Goal: Task Accomplishment & Management: Manage account settings

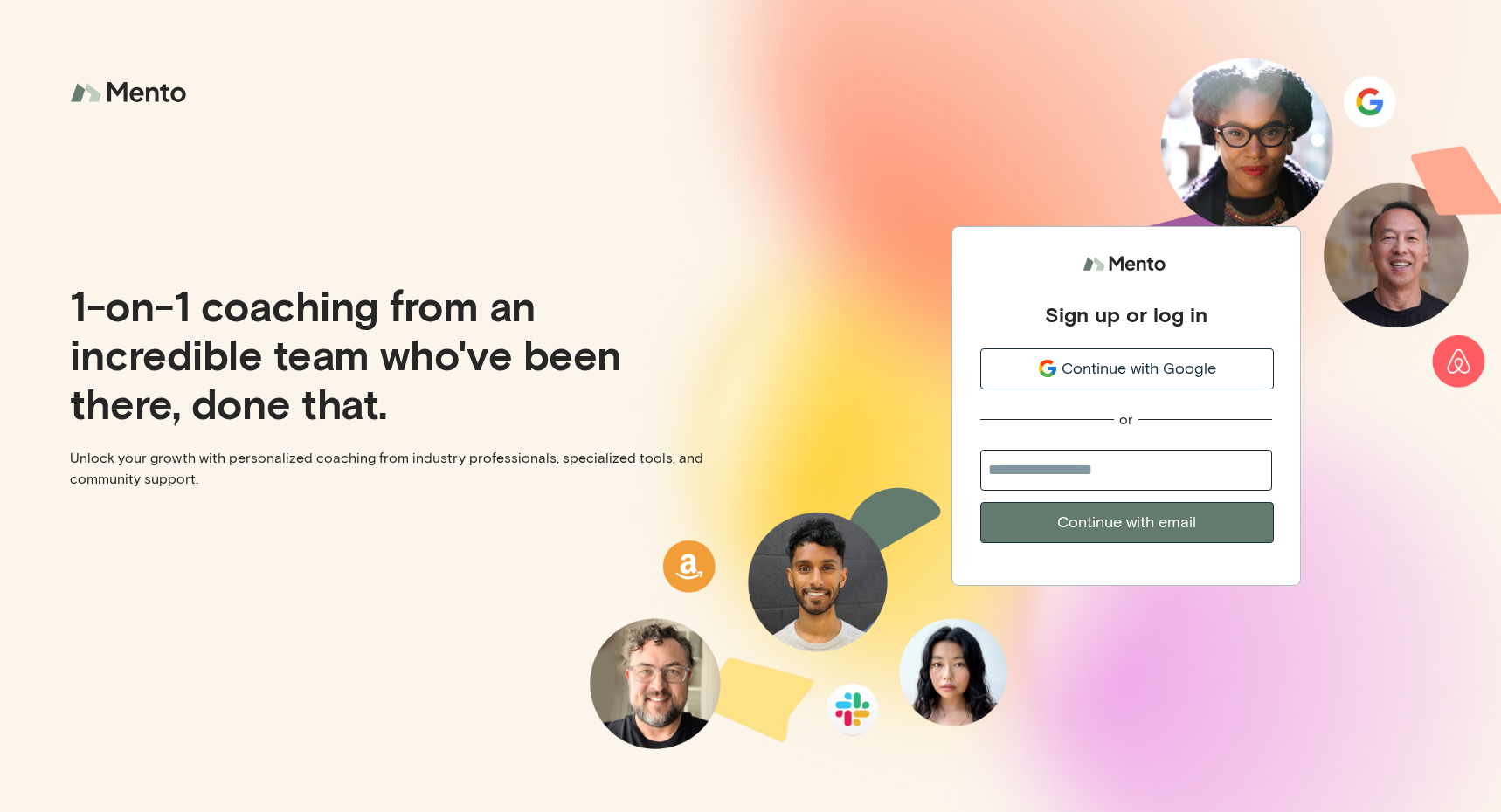
click at [1092, 378] on span "Continue with Google" at bounding box center [1138, 369] width 154 height 24
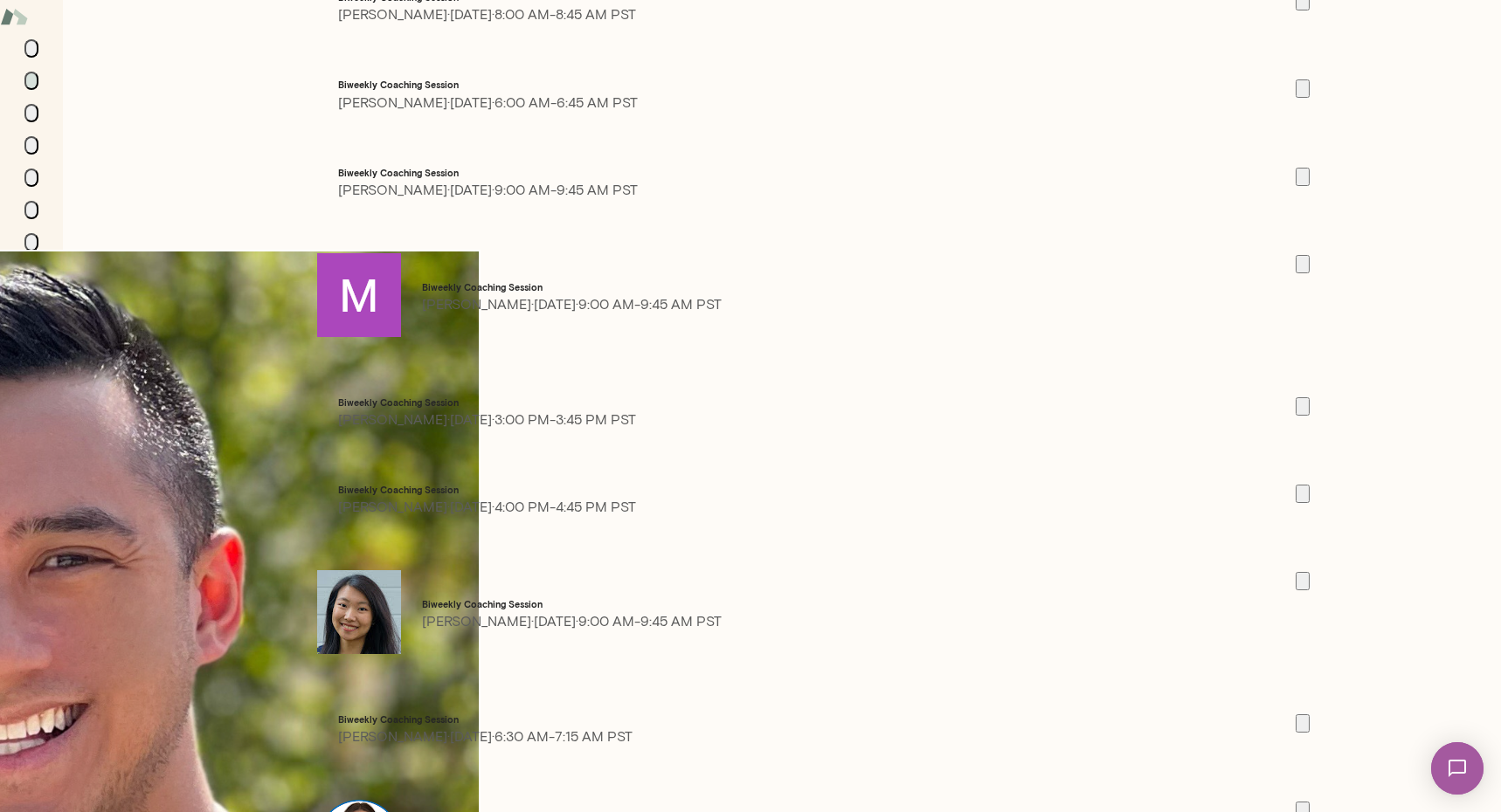
scroll to position [998, 0]
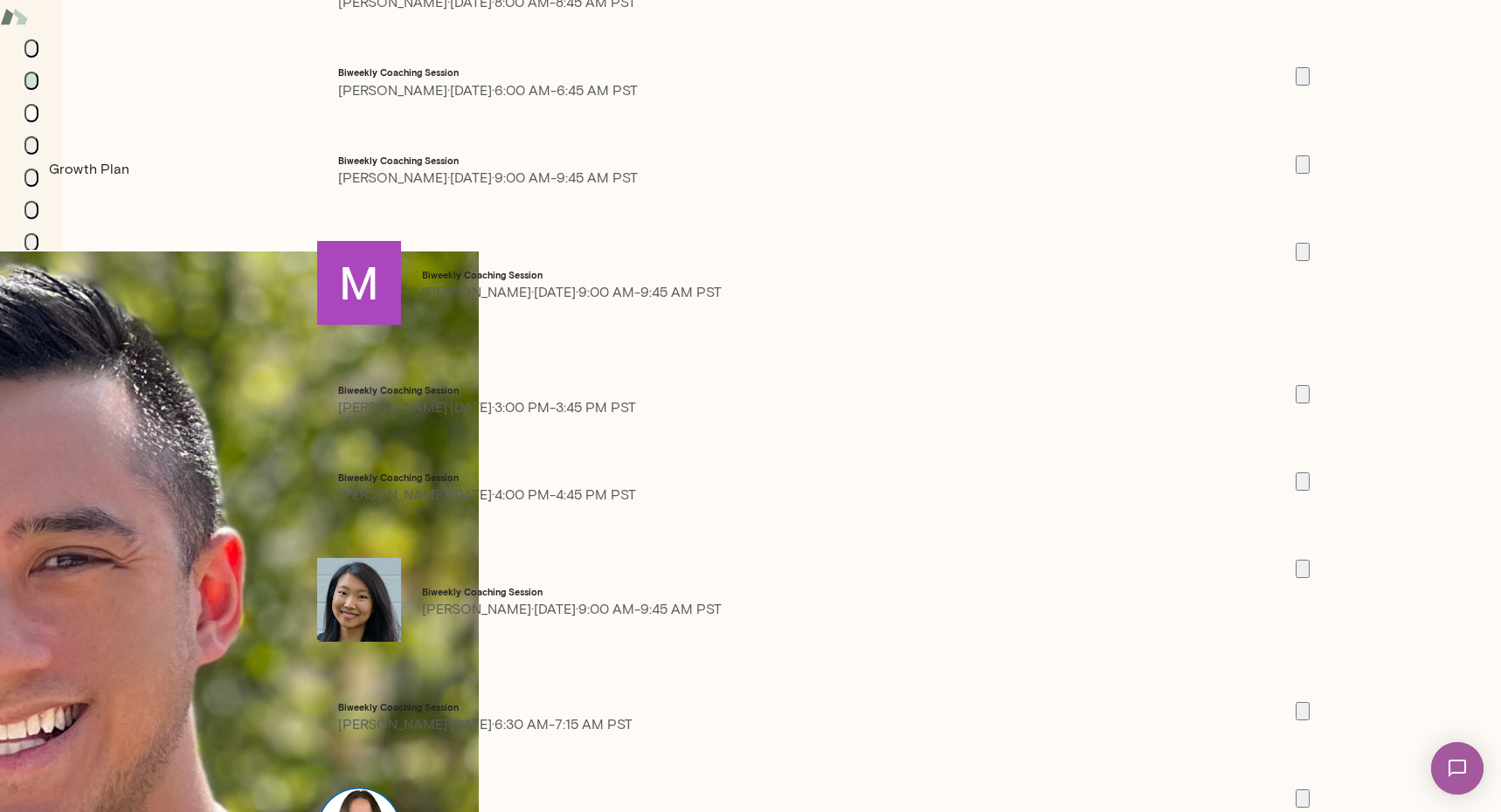
click at [31, 117] on icon "Growth Plan" at bounding box center [31, 117] width 0 height 0
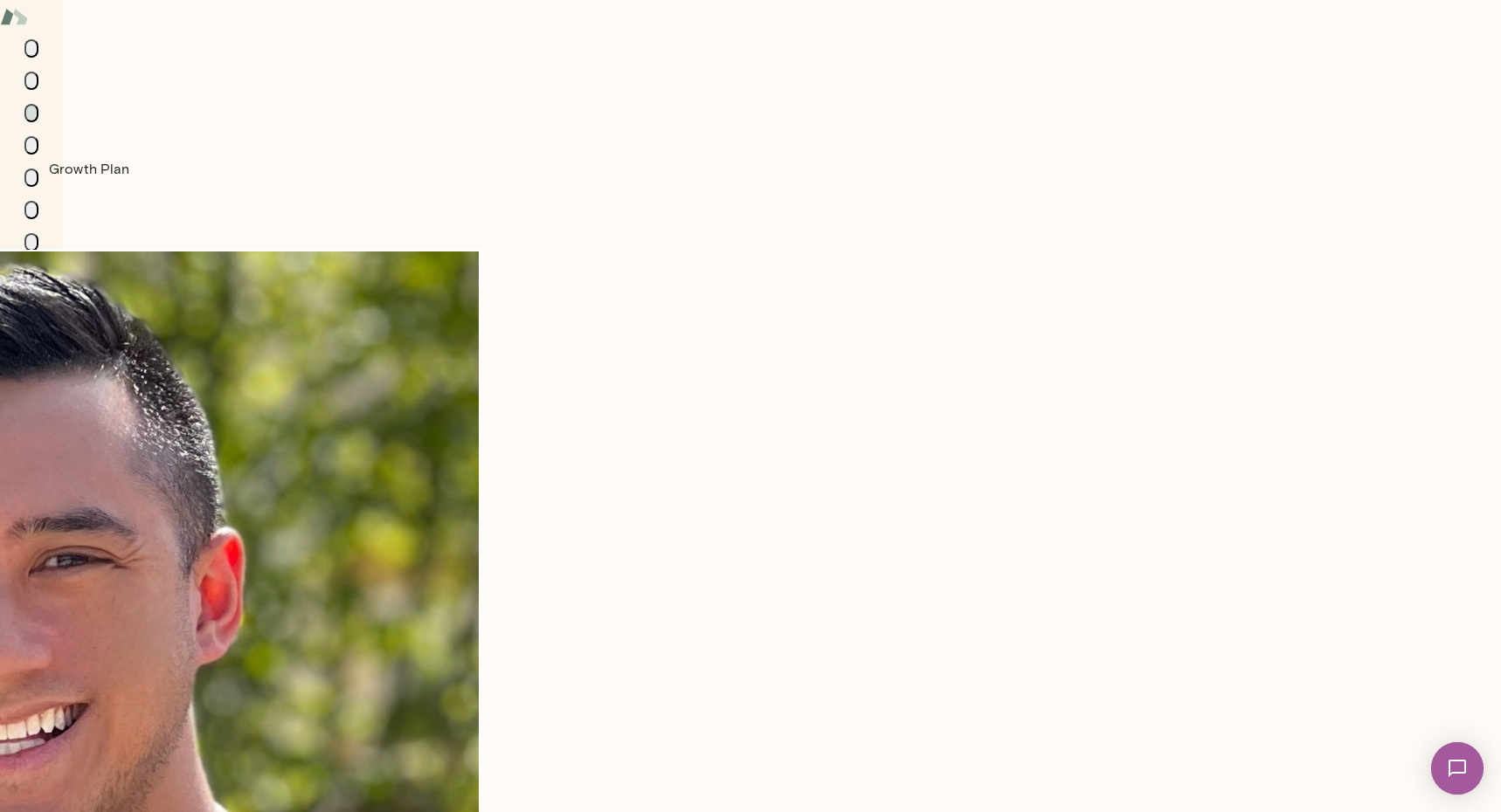
click at [31, 117] on icon "Growth Plan" at bounding box center [31, 117] width 0 height 0
click at [27, 186] on button "Documents" at bounding box center [31, 178] width 14 height 18
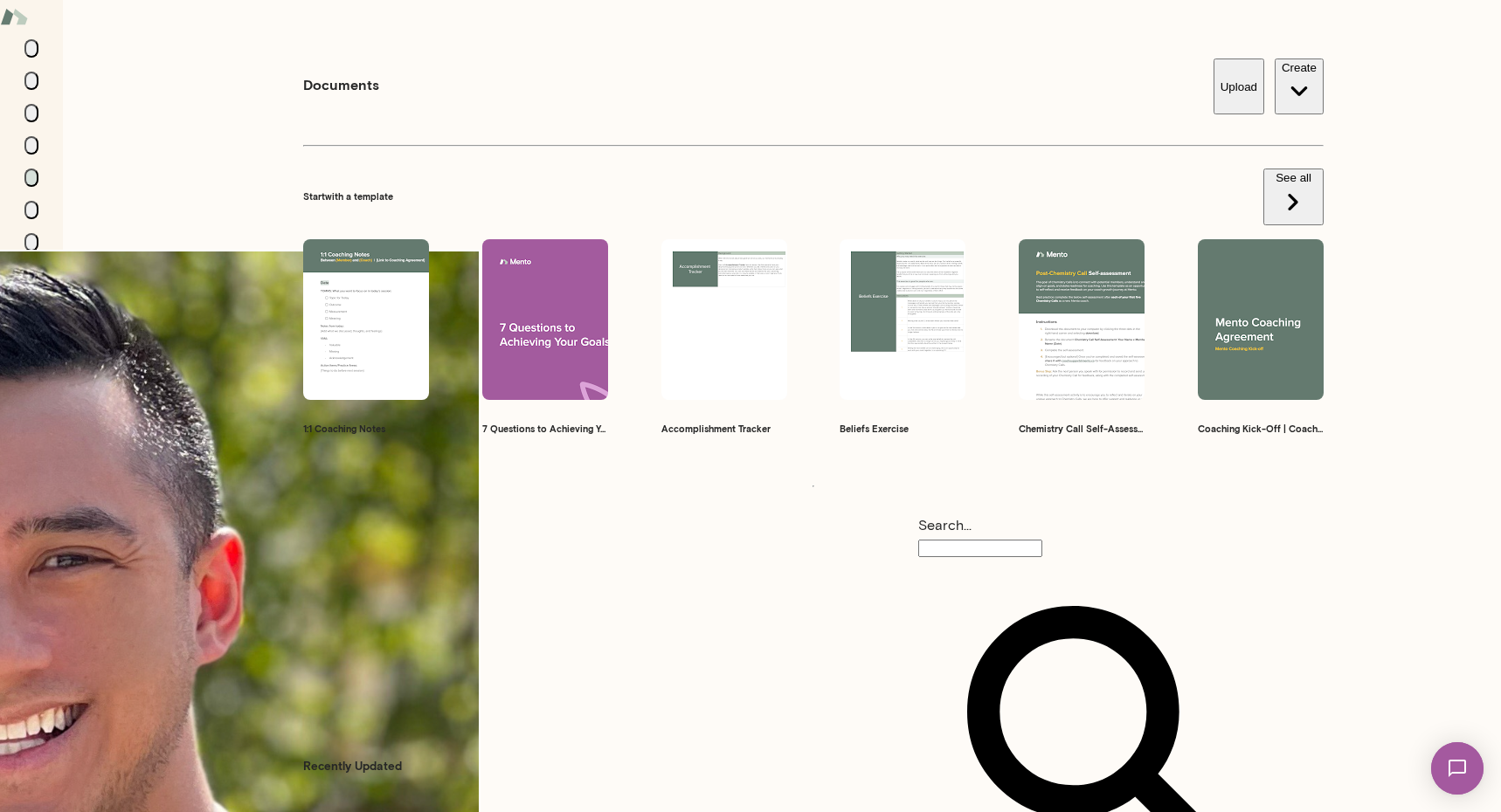
click at [28, 252] on div at bounding box center [31, 145] width 14 height 212
click at [31, 214] on icon "Members" at bounding box center [31, 214] width 0 height 0
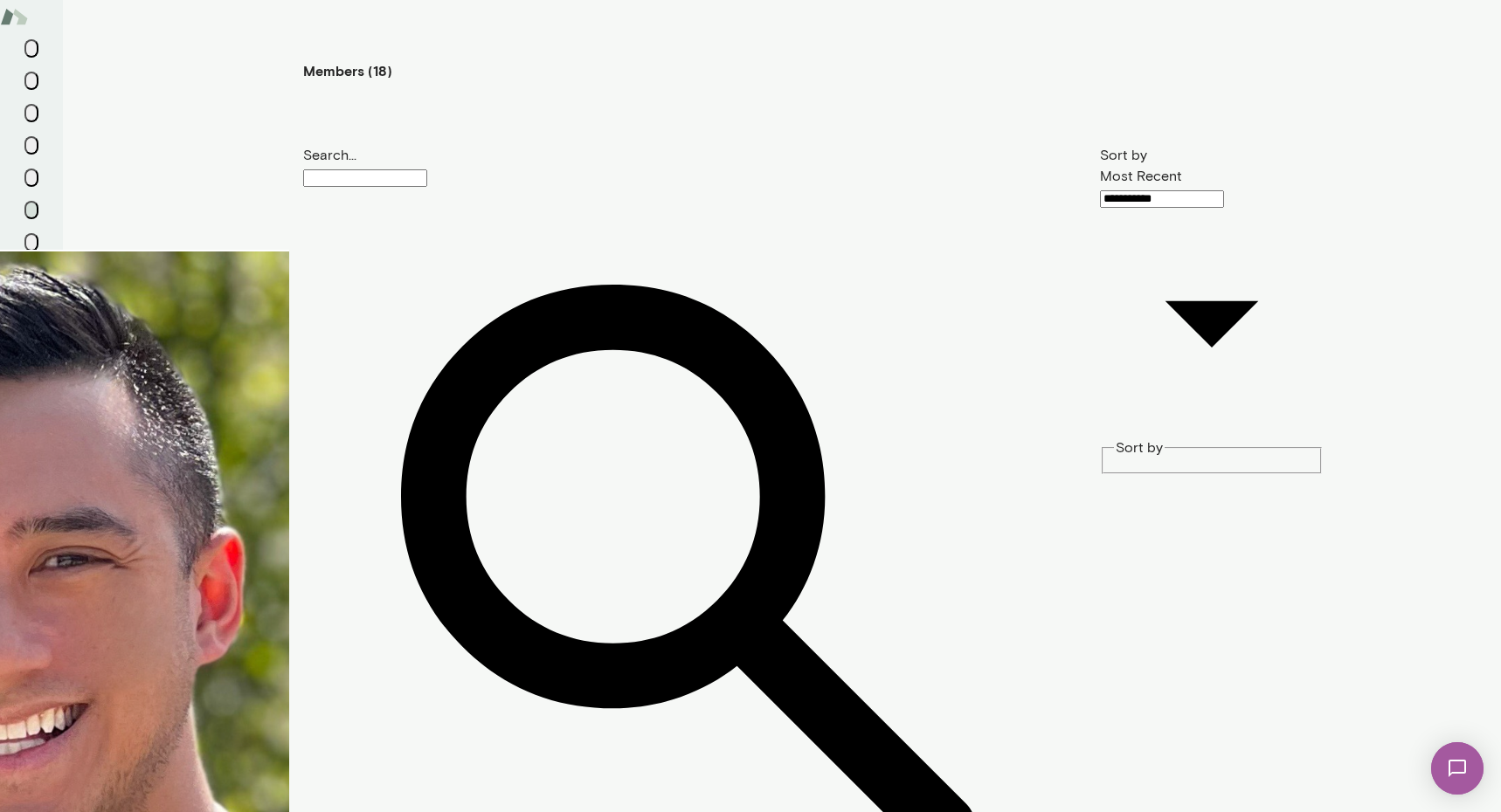
click at [31, 85] on icon "Sessions" at bounding box center [31, 85] width 0 height 0
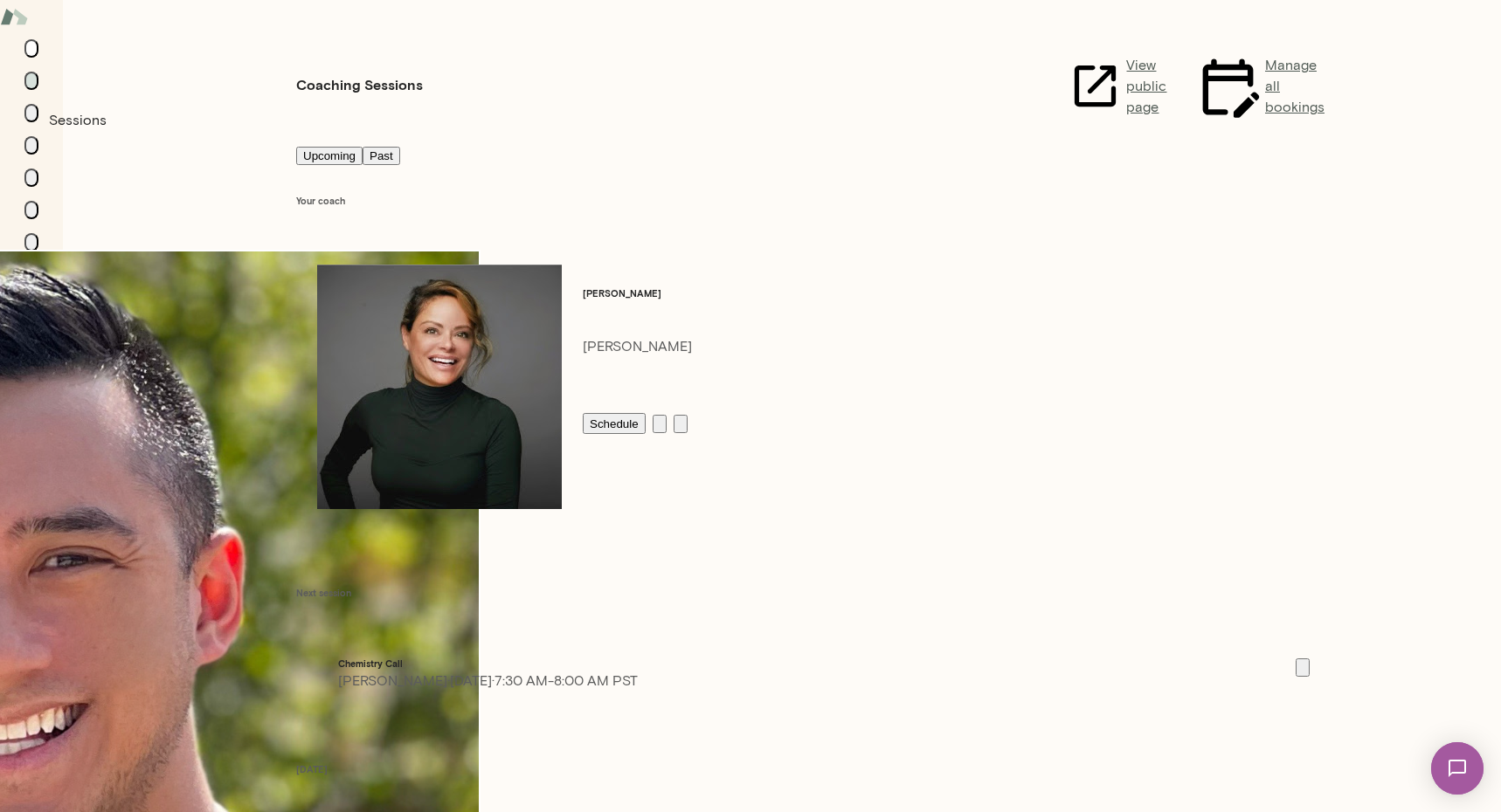
click at [35, 72] on icon "Home" at bounding box center [41, 63] width 14 height 16
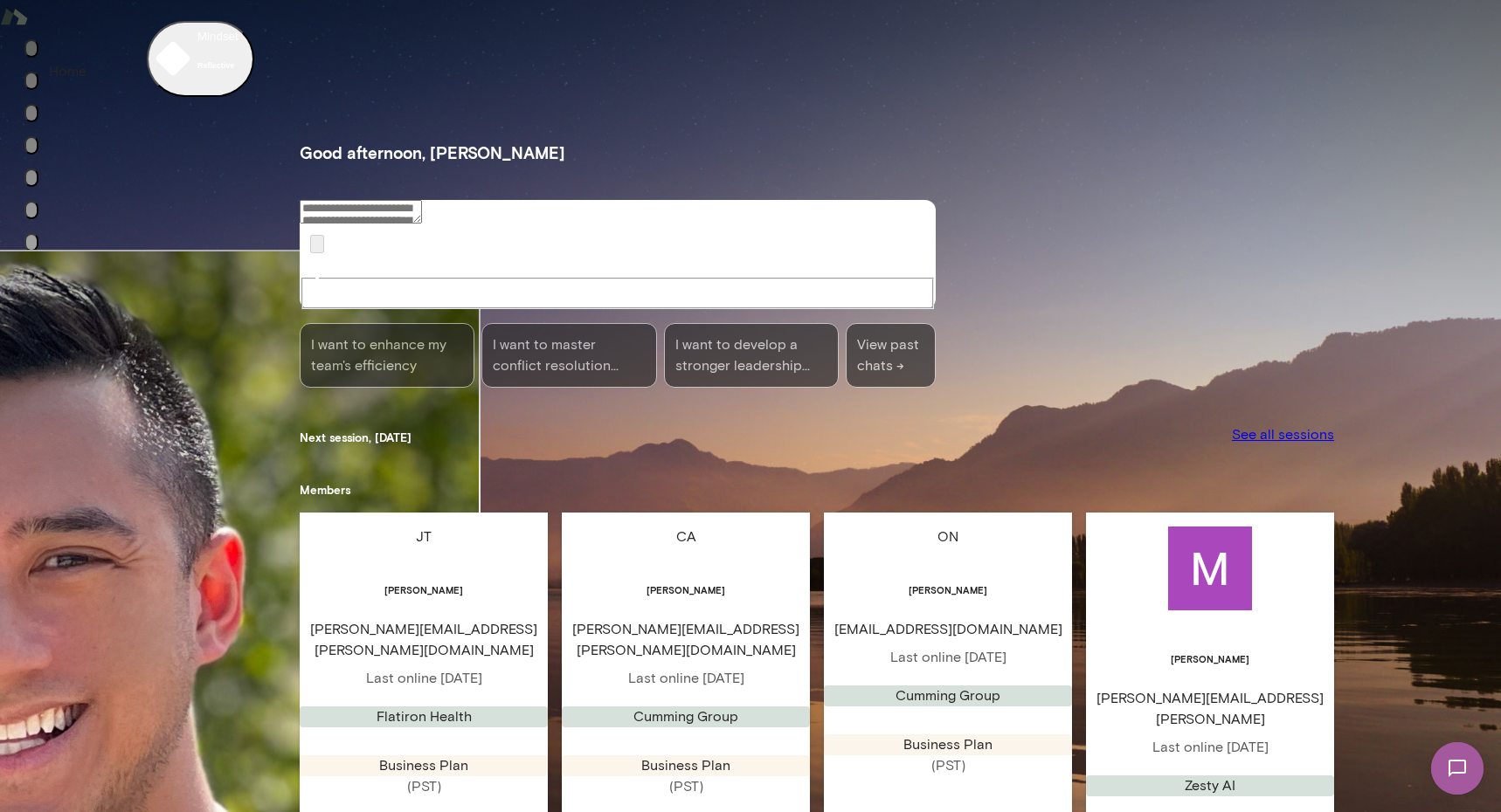
click at [31, 52] on icon "Home" at bounding box center [31, 52] width 0 height 0
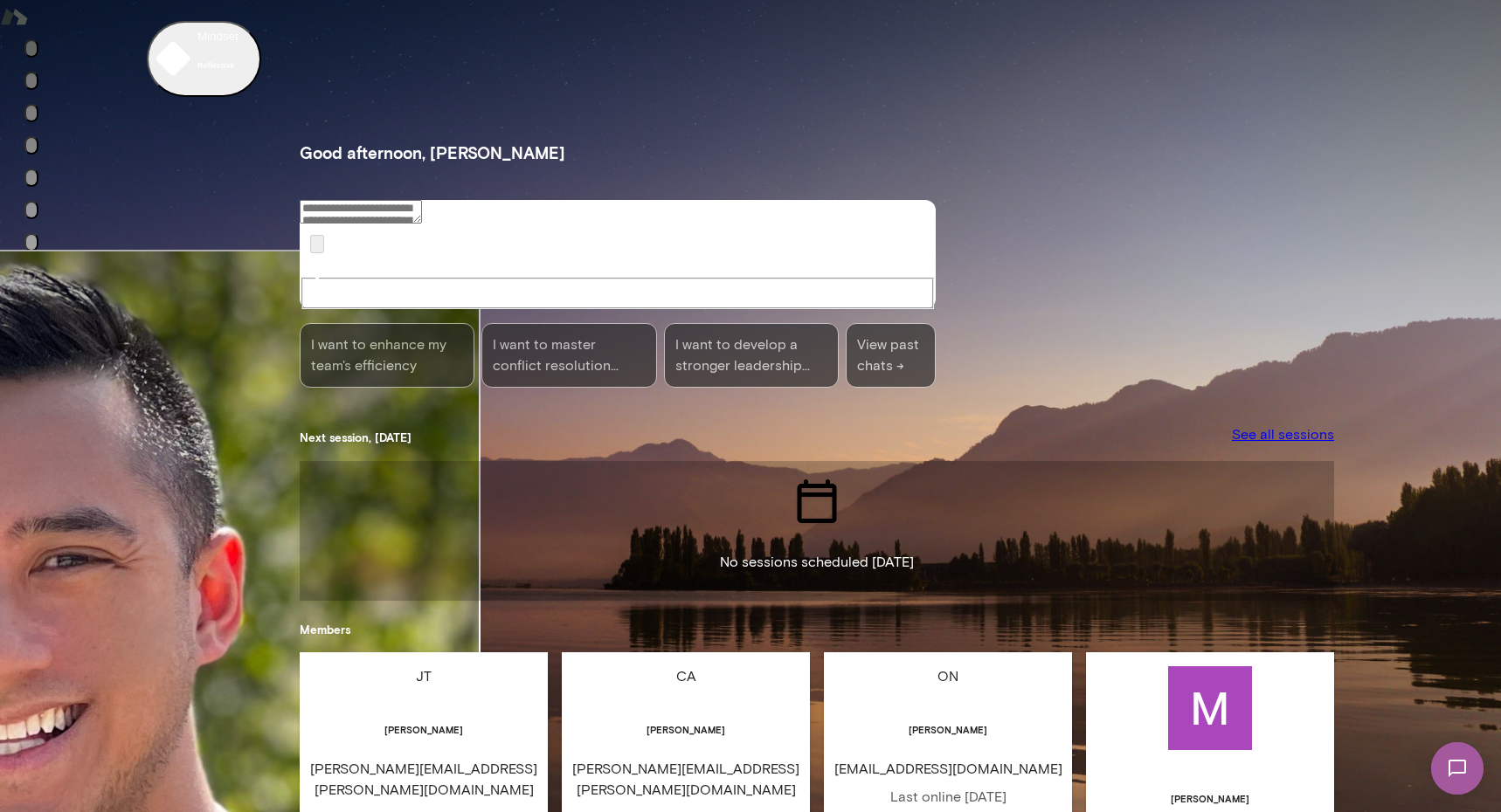
click at [31, 214] on icon "Members" at bounding box center [31, 214] width 0 height 0
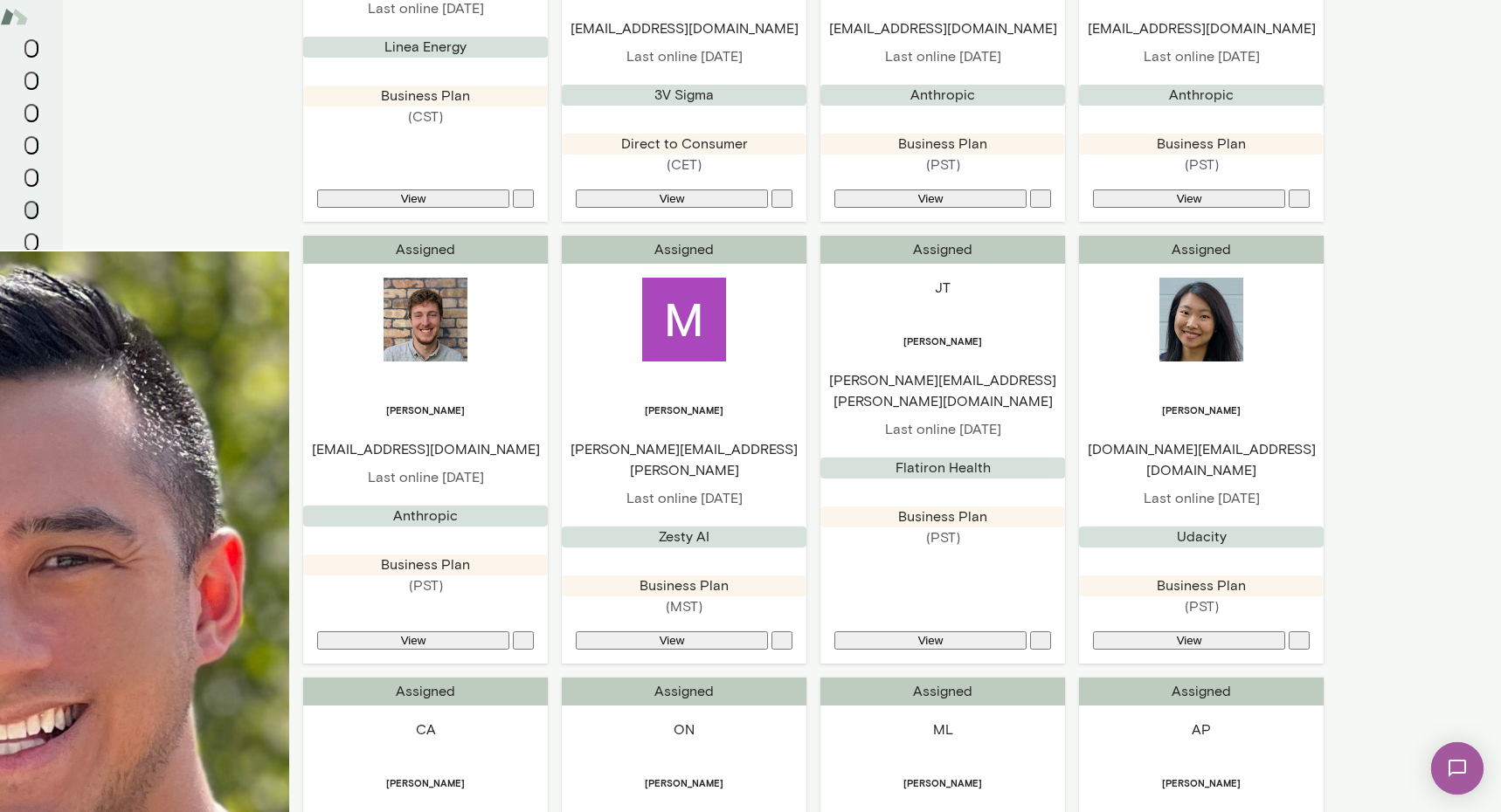
scroll to position [1211, 0]
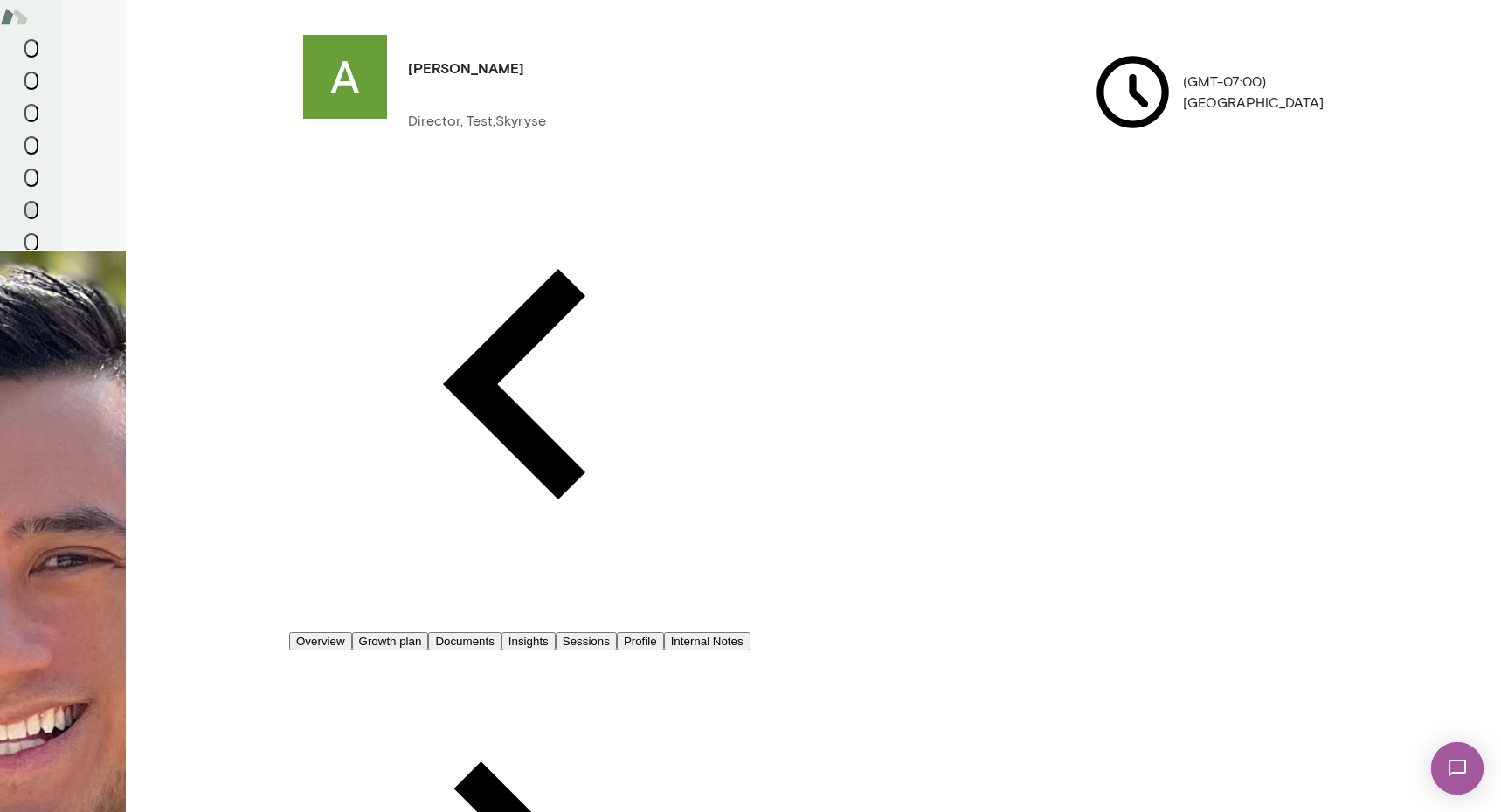
click at [616, 632] on button "Sessions" at bounding box center [586, 641] width 62 height 18
drag, startPoint x: 1259, startPoint y: 785, endPoint x: 968, endPoint y: 327, distance: 542.6
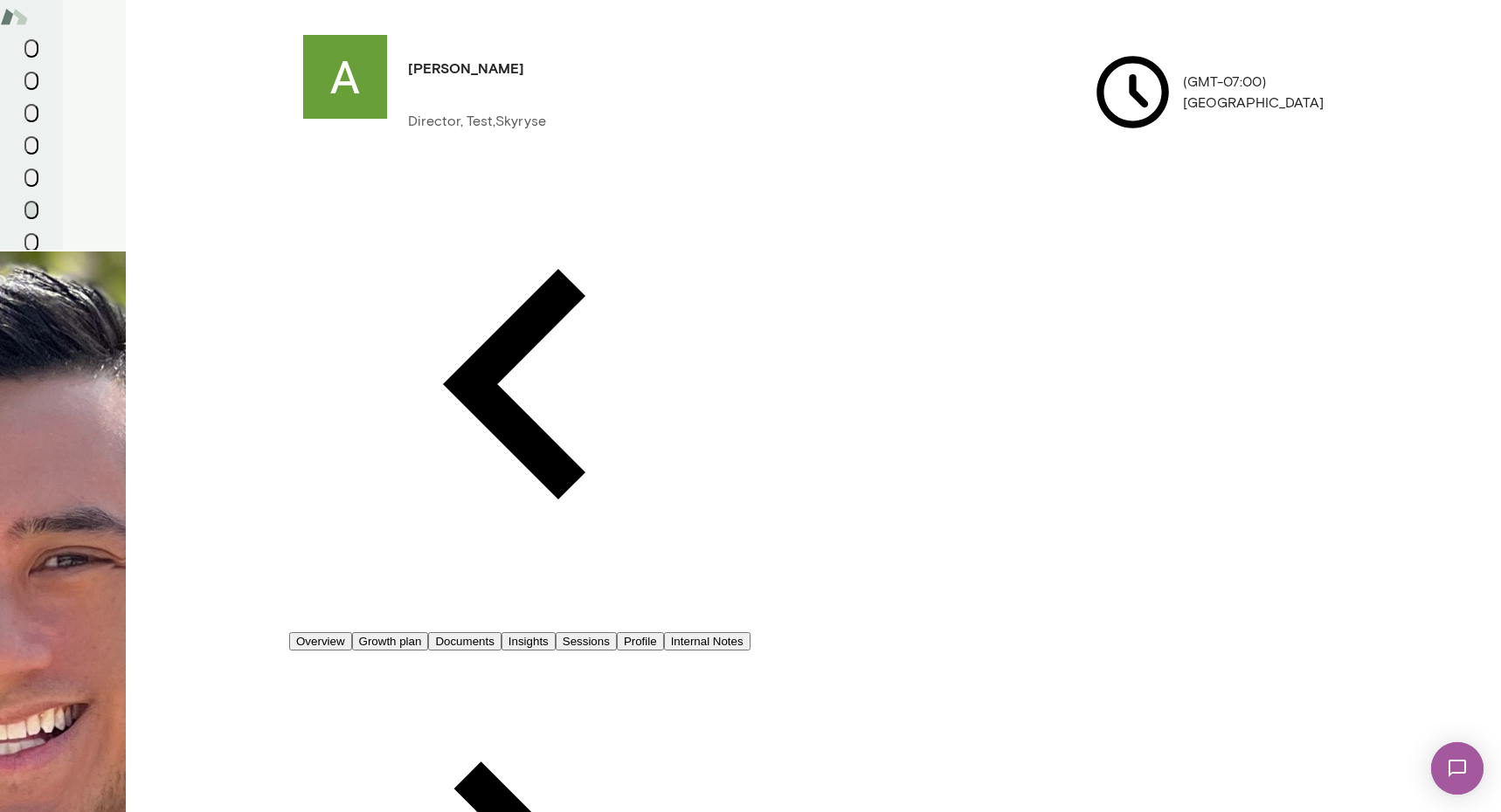
copy div "Biweekly Coaching Session Alan Lee · Fri, Oct 10 · 3:00 PM-3:45 PM PST Septembe…"
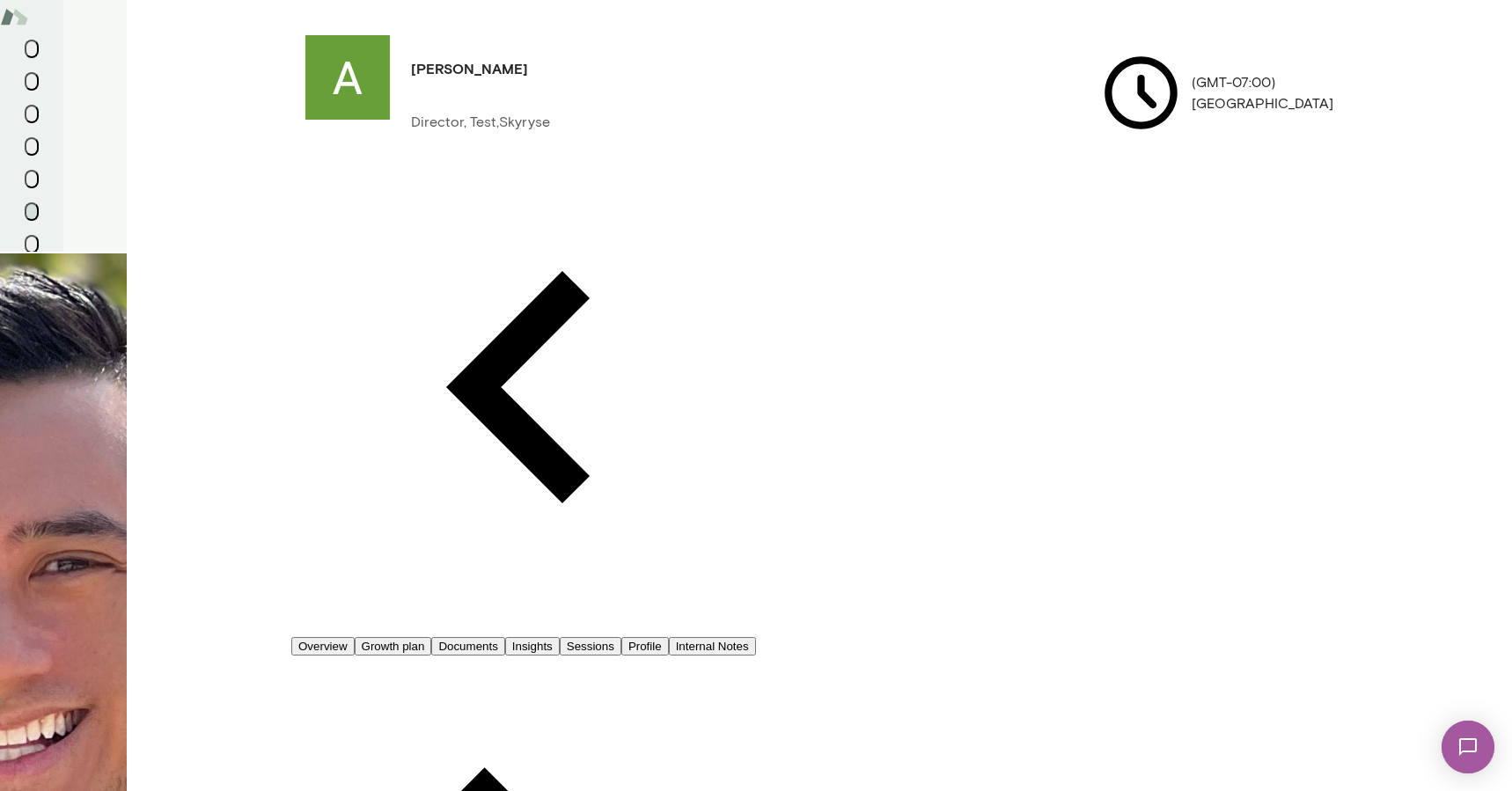
scroll to position [4857, 0]
